Goal: Information Seeking & Learning: Learn about a topic

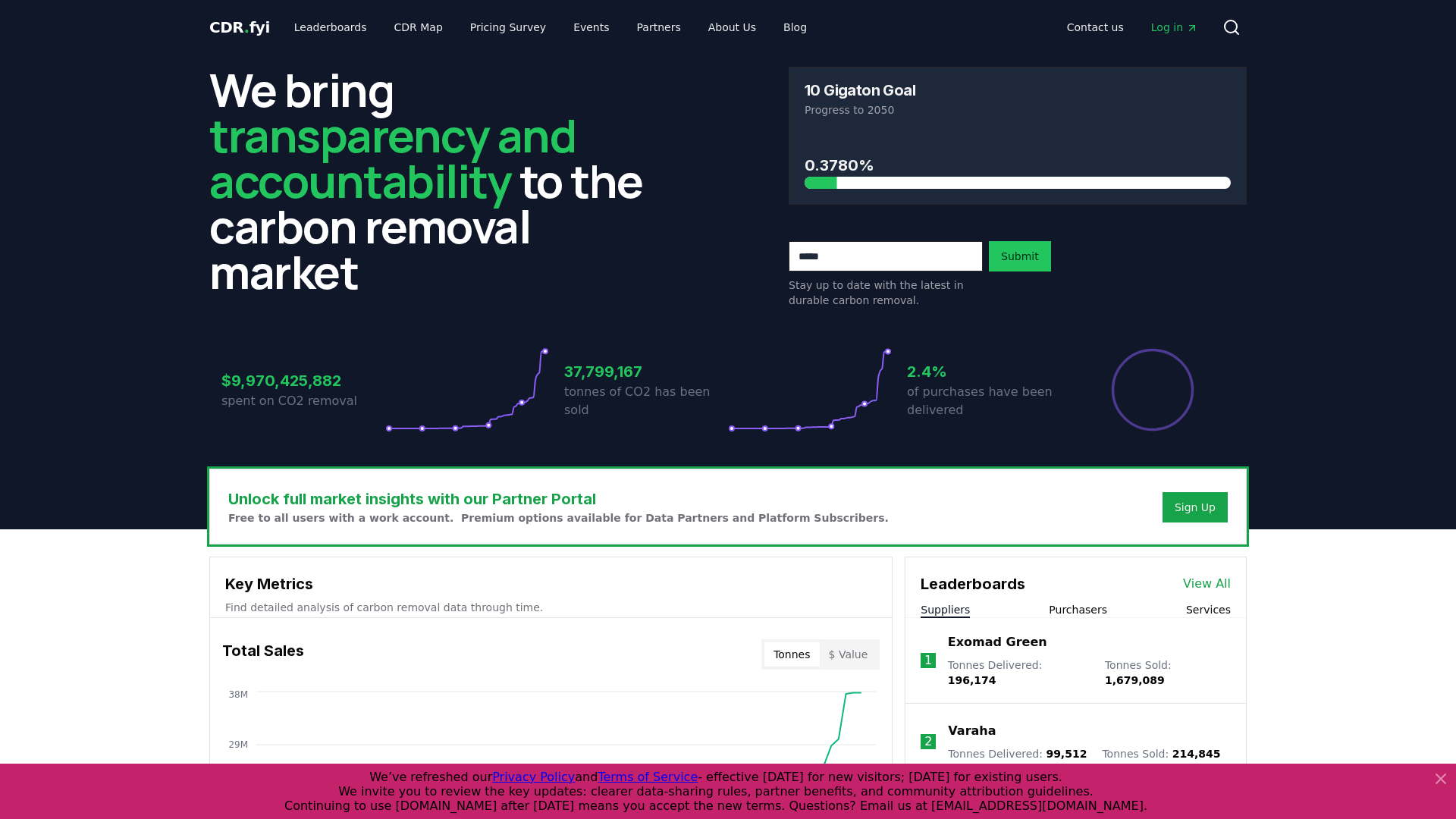
click at [1183, 27] on span "Log in" at bounding box center [1175, 27] width 47 height 15
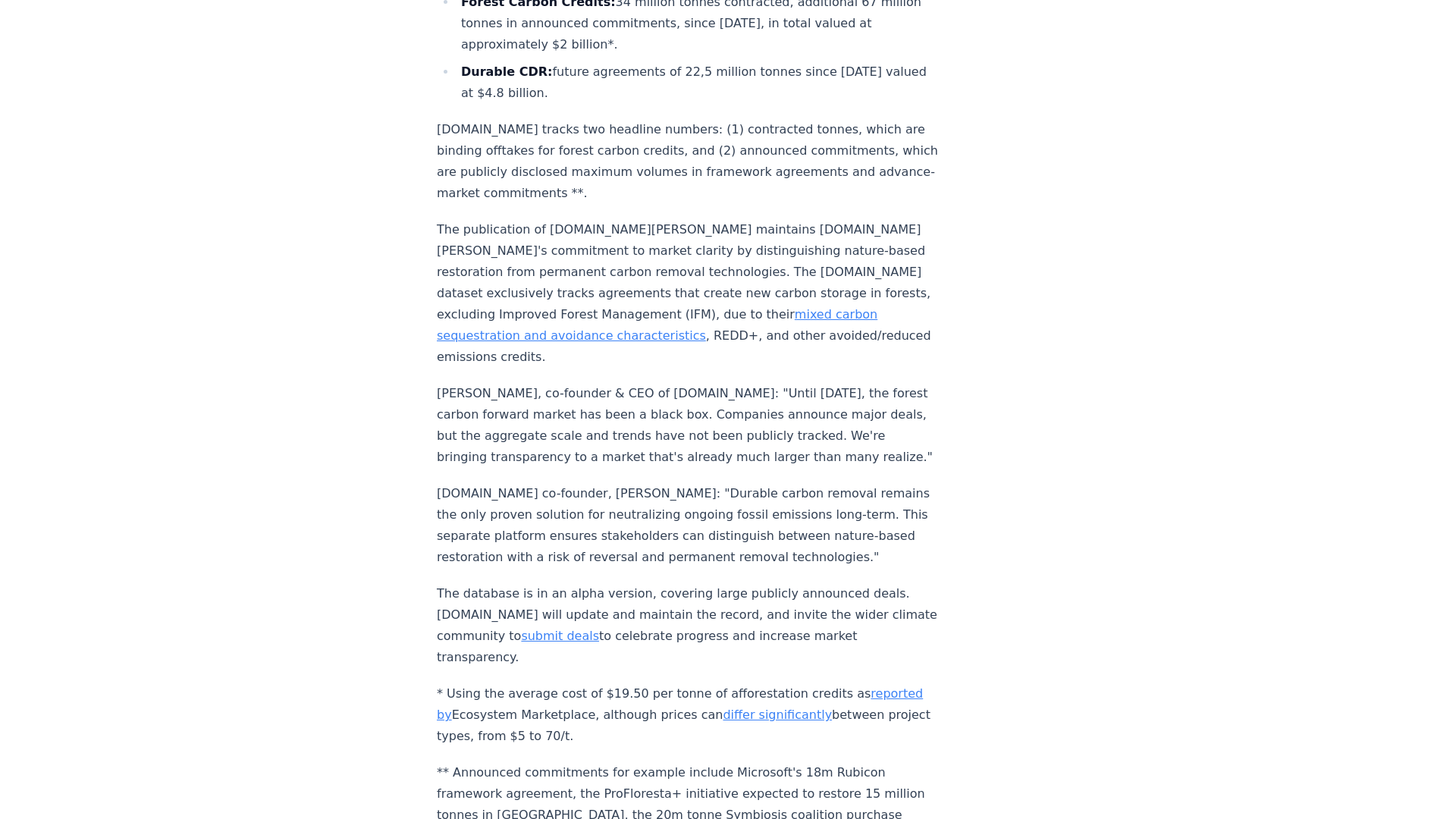
scroll to position [1173, 0]
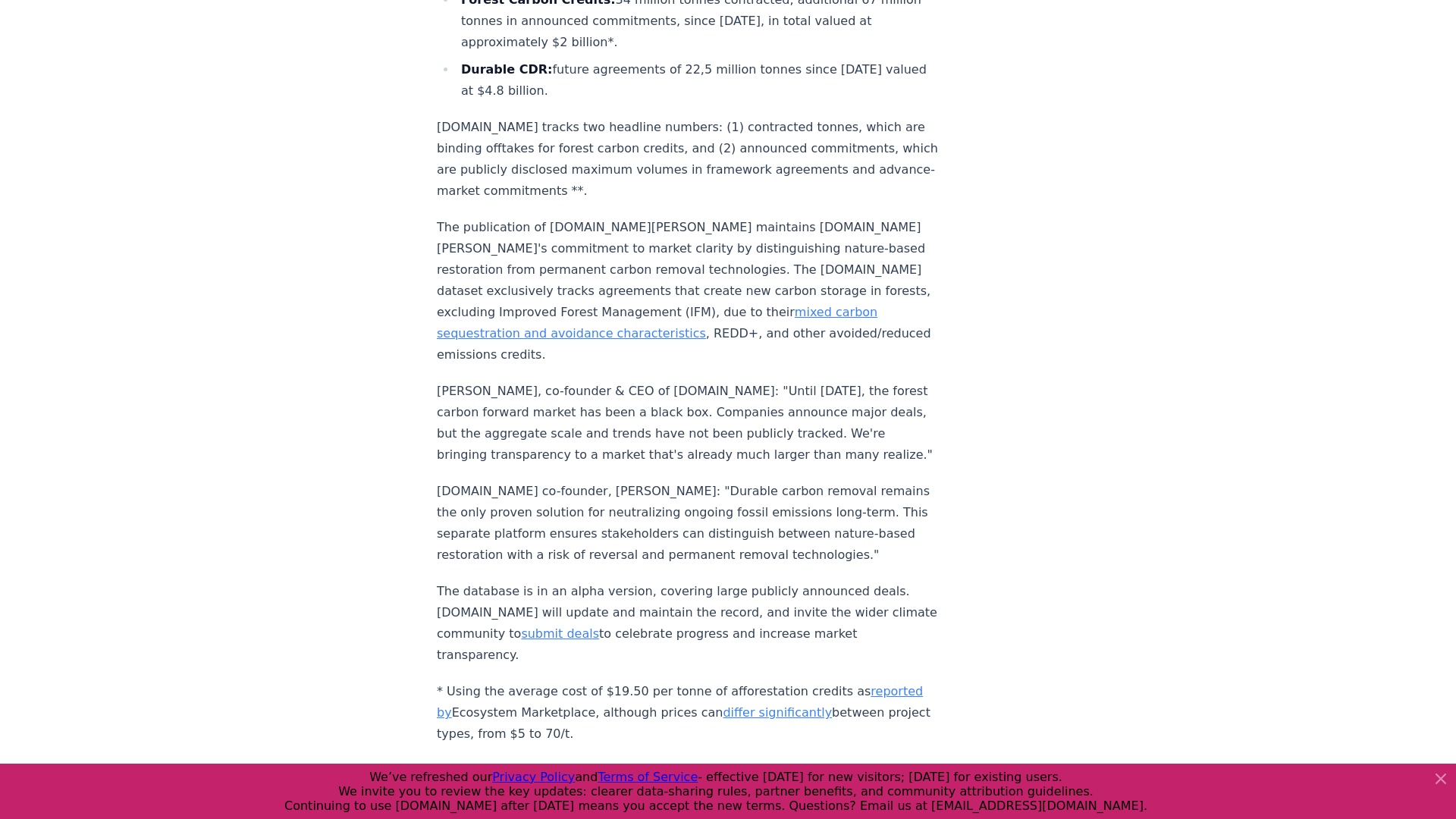
click at [1435, 780] on icon at bounding box center [1441, 779] width 18 height 18
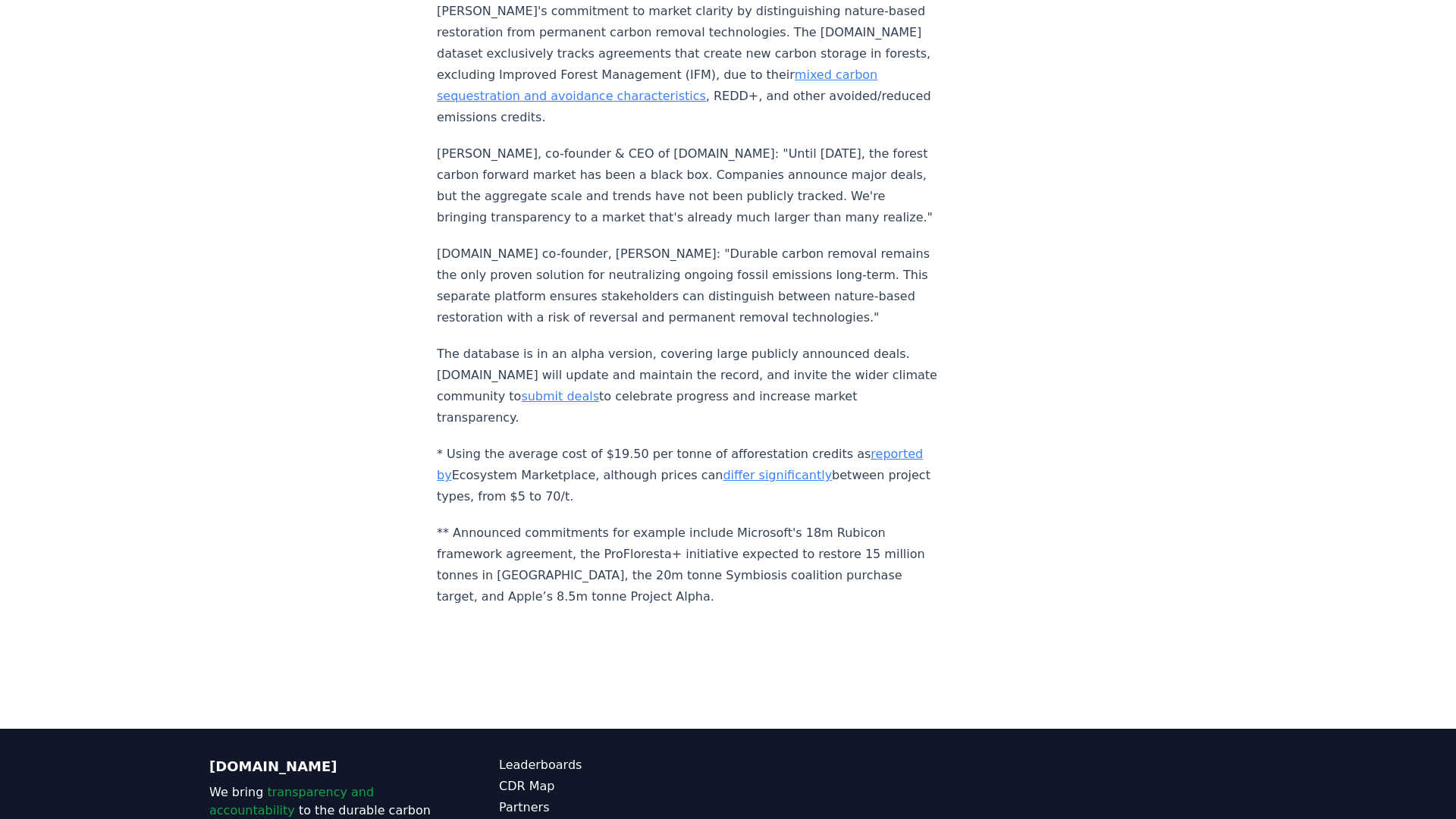
scroll to position [0, 0]
